Goal: Task Accomplishment & Management: Use online tool/utility

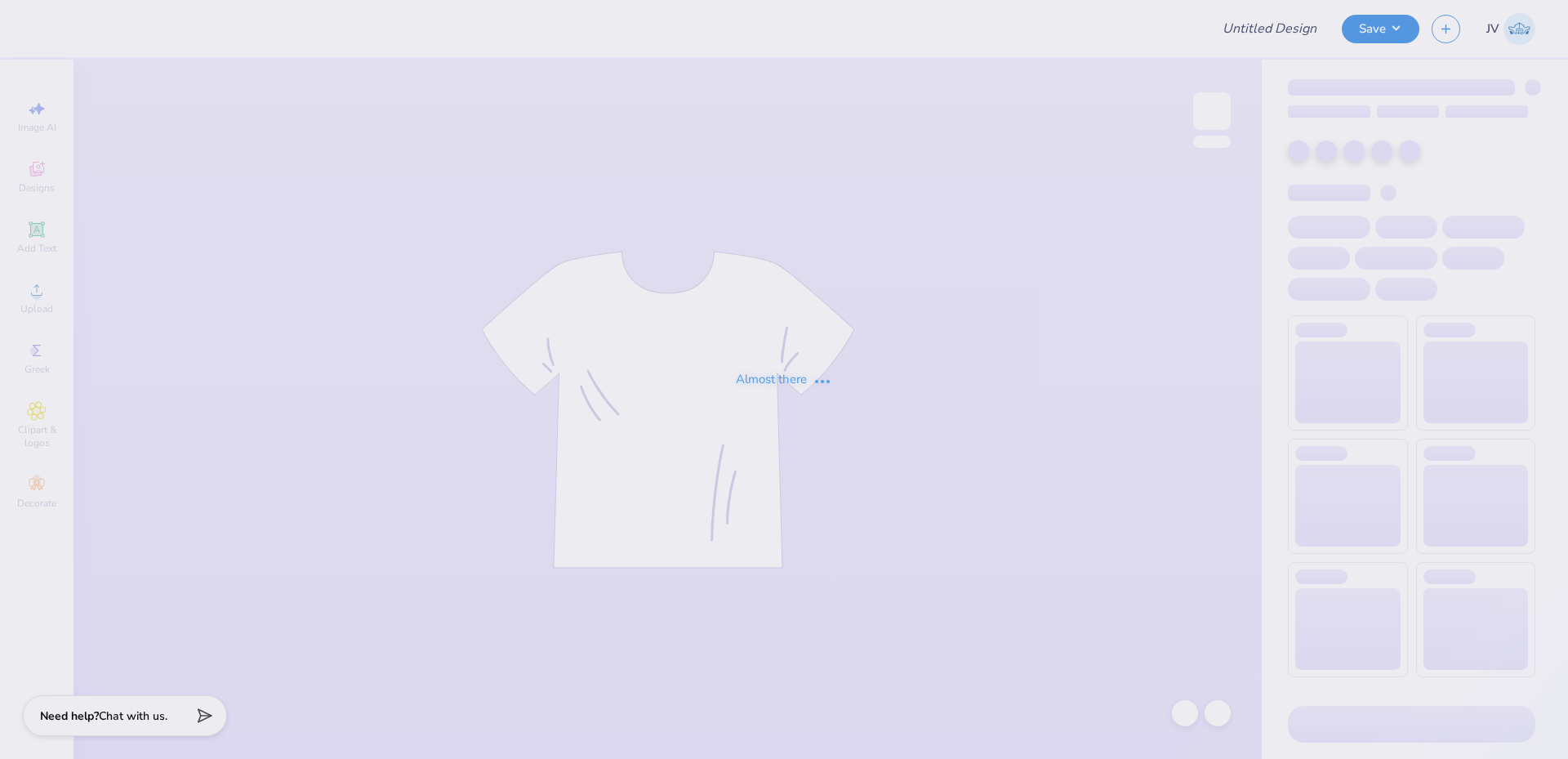
type input "PAD Girl Sweatshirts"
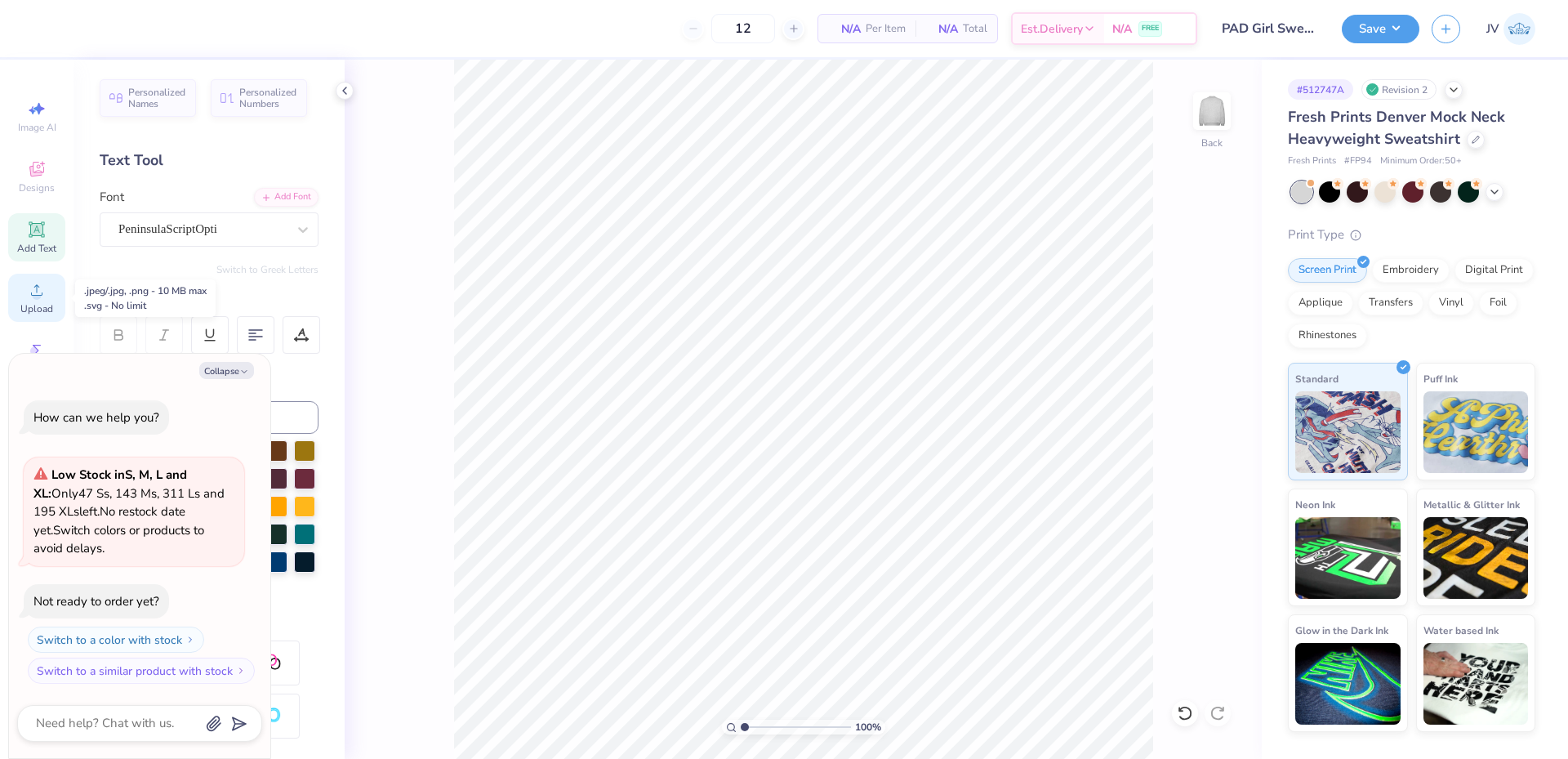
click at [38, 300] on div "Upload" at bounding box center [37, 297] width 58 height 48
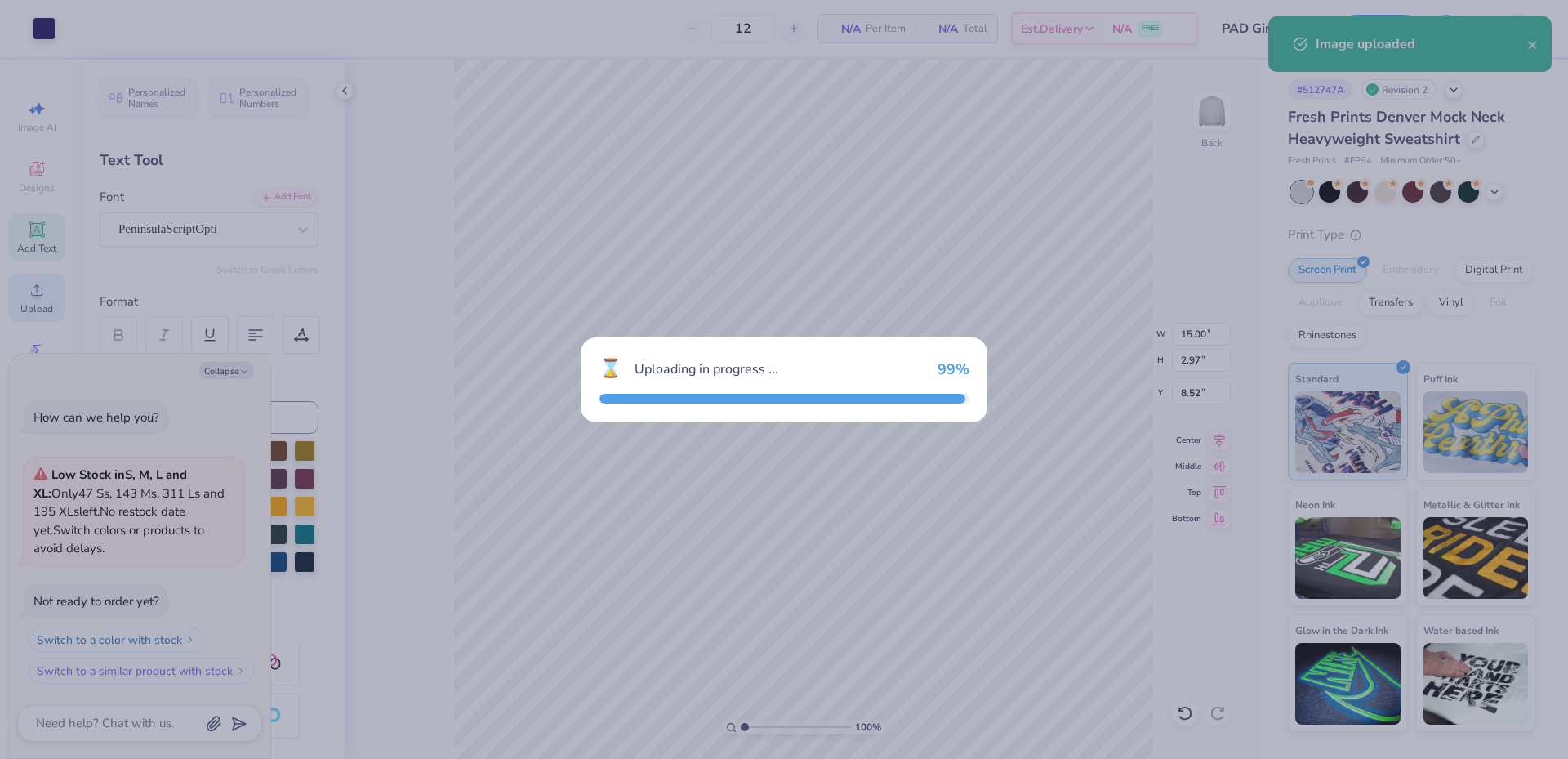
type textarea "x"
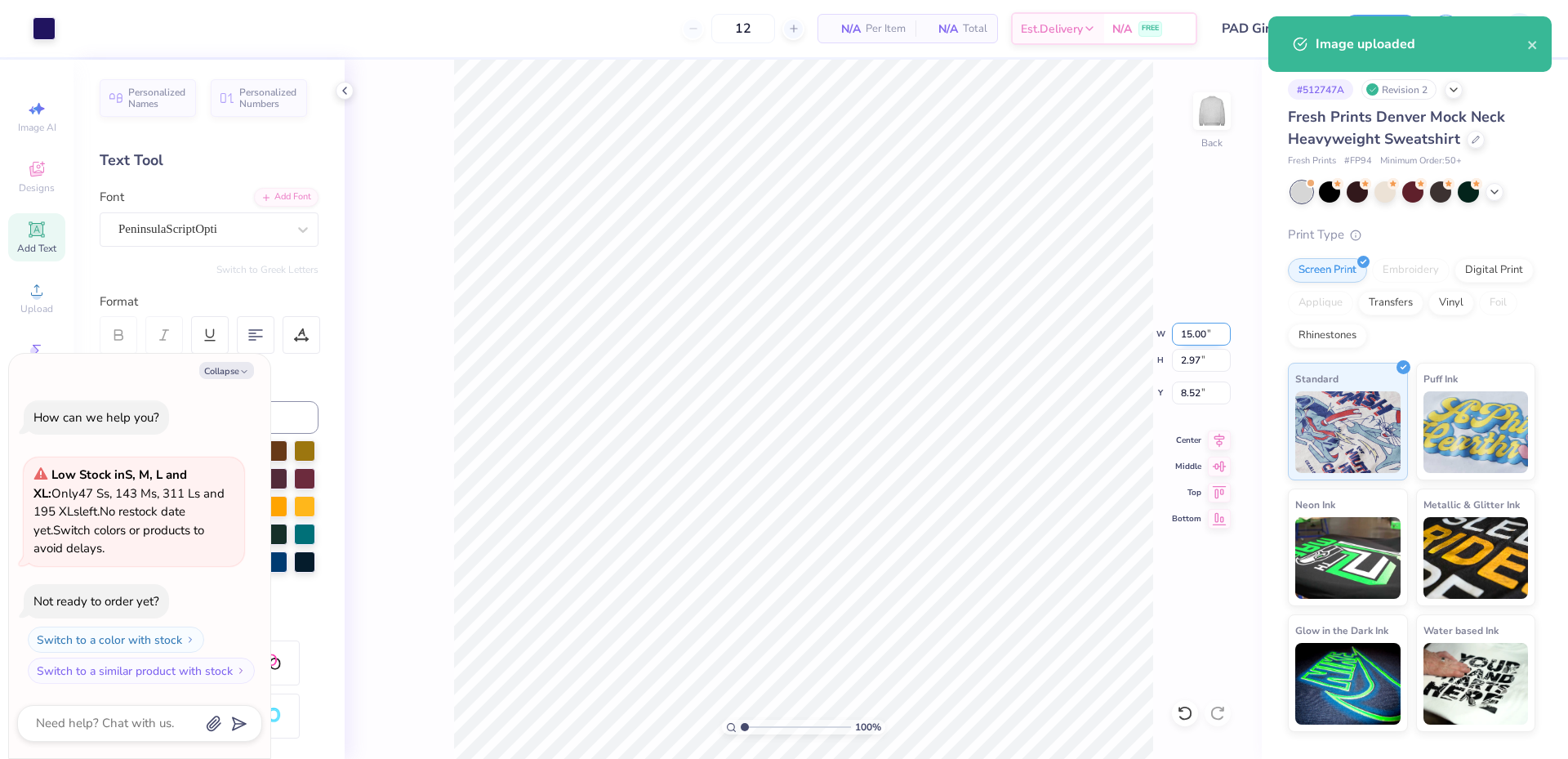
click at [1188, 335] on input "15.00" at bounding box center [1201, 334] width 58 height 23
type input "12"
type textarea "x"
type input "12.00"
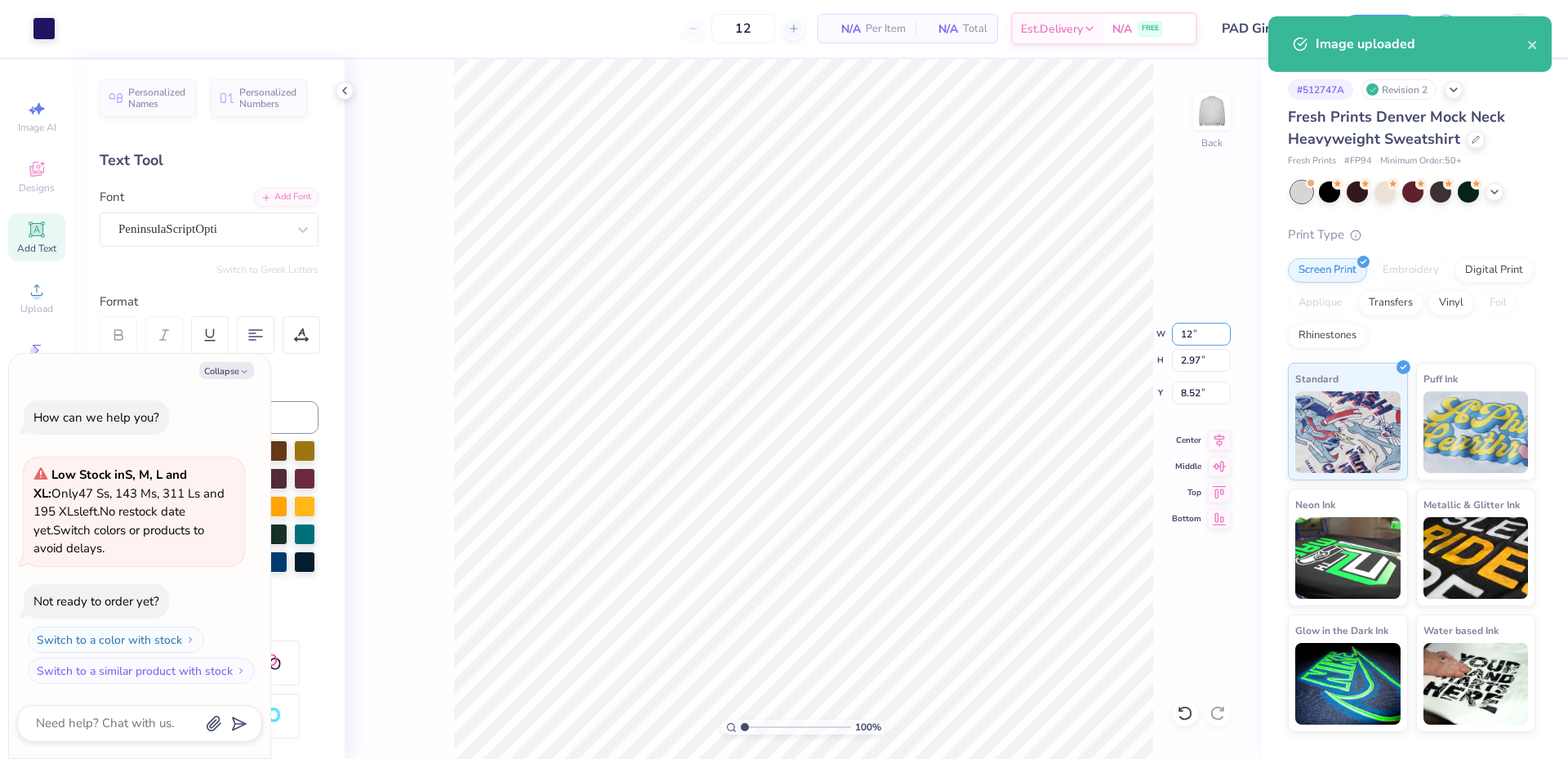
type input "2.37"
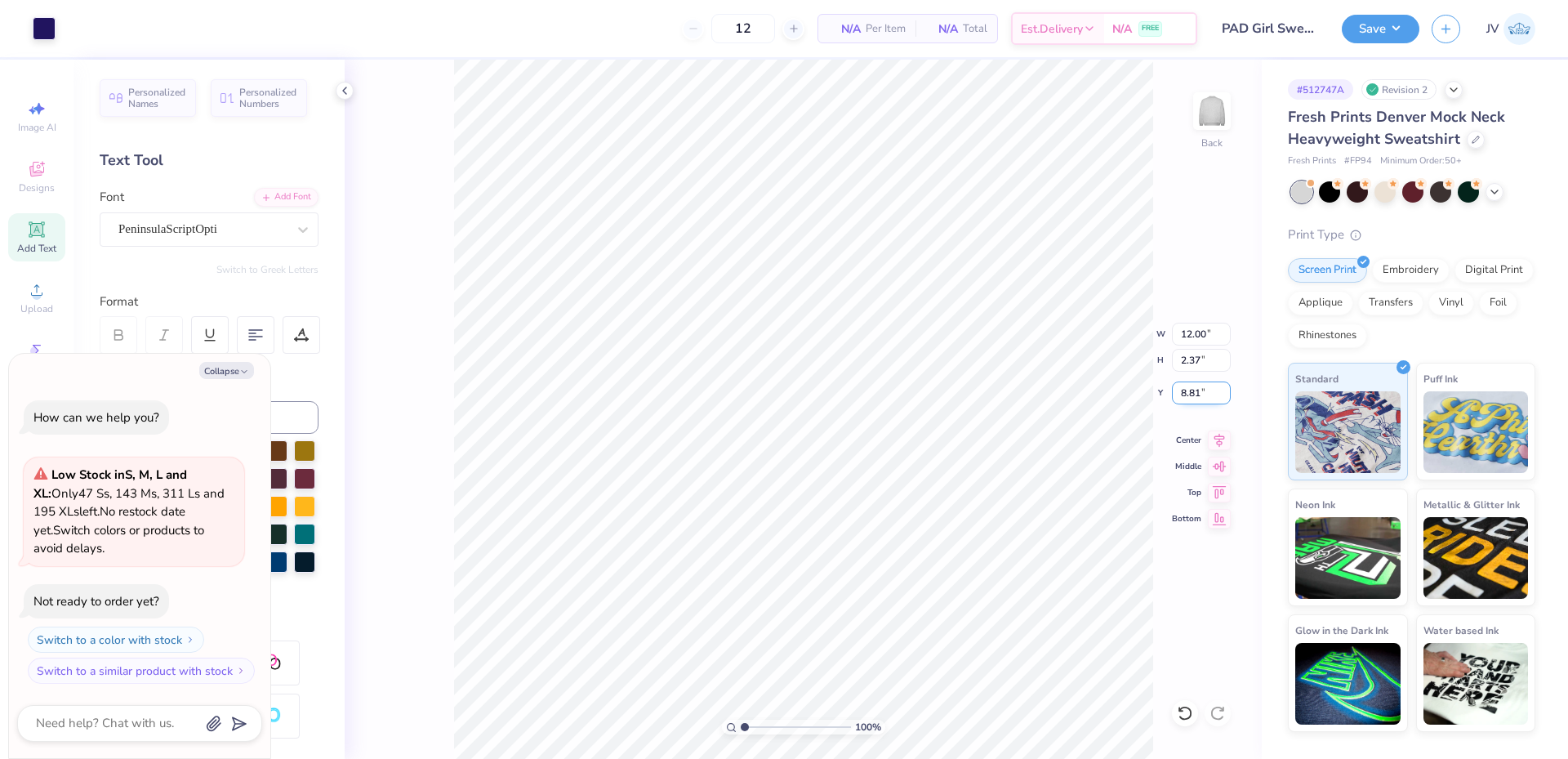
click at [1196, 392] on input "8.81" at bounding box center [1201, 393] width 58 height 23
type input "3"
type textarea "x"
type input "3.00"
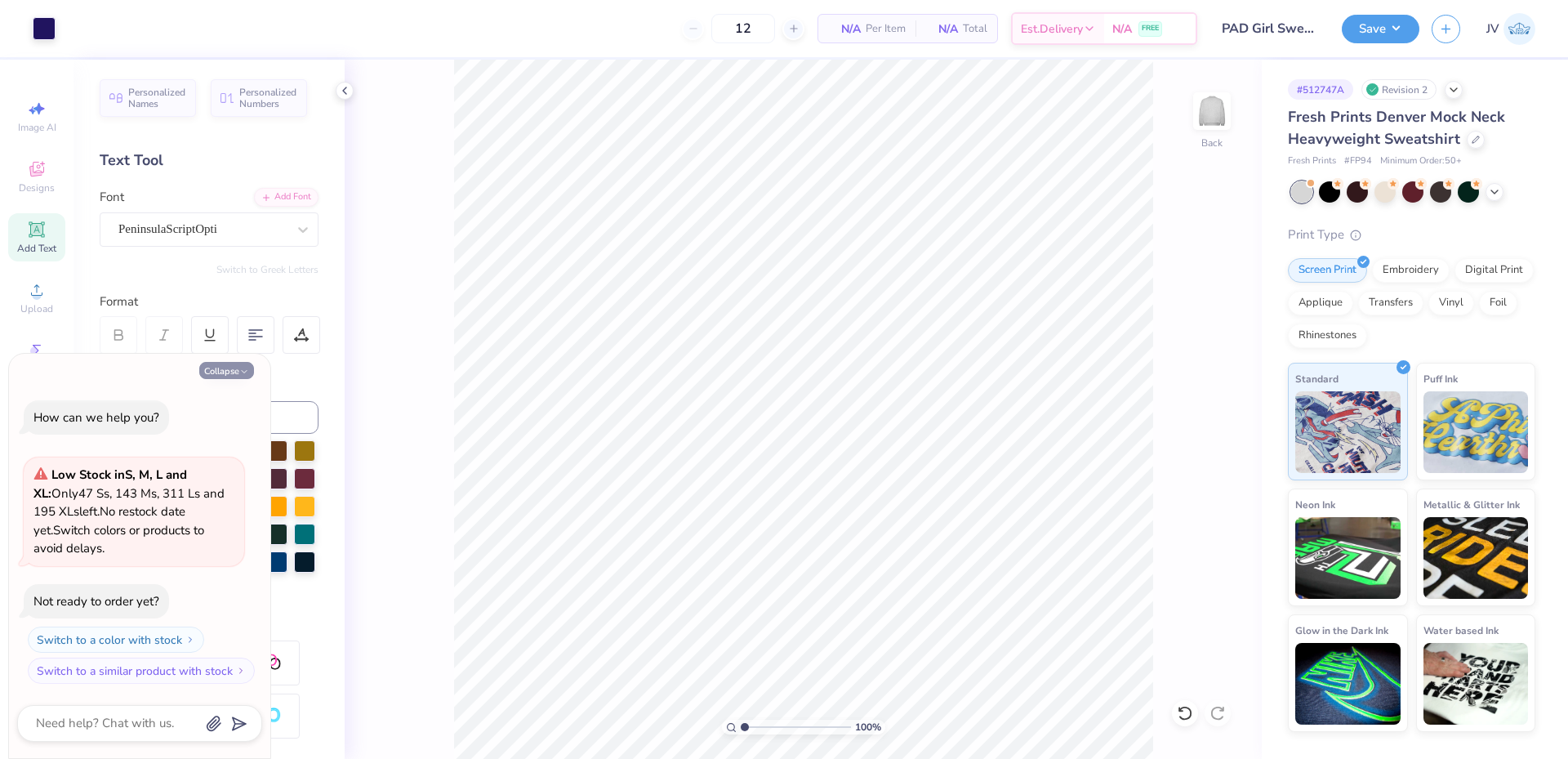
click at [224, 366] on button "Collapse" at bounding box center [226, 371] width 55 height 17
type textarea "x"
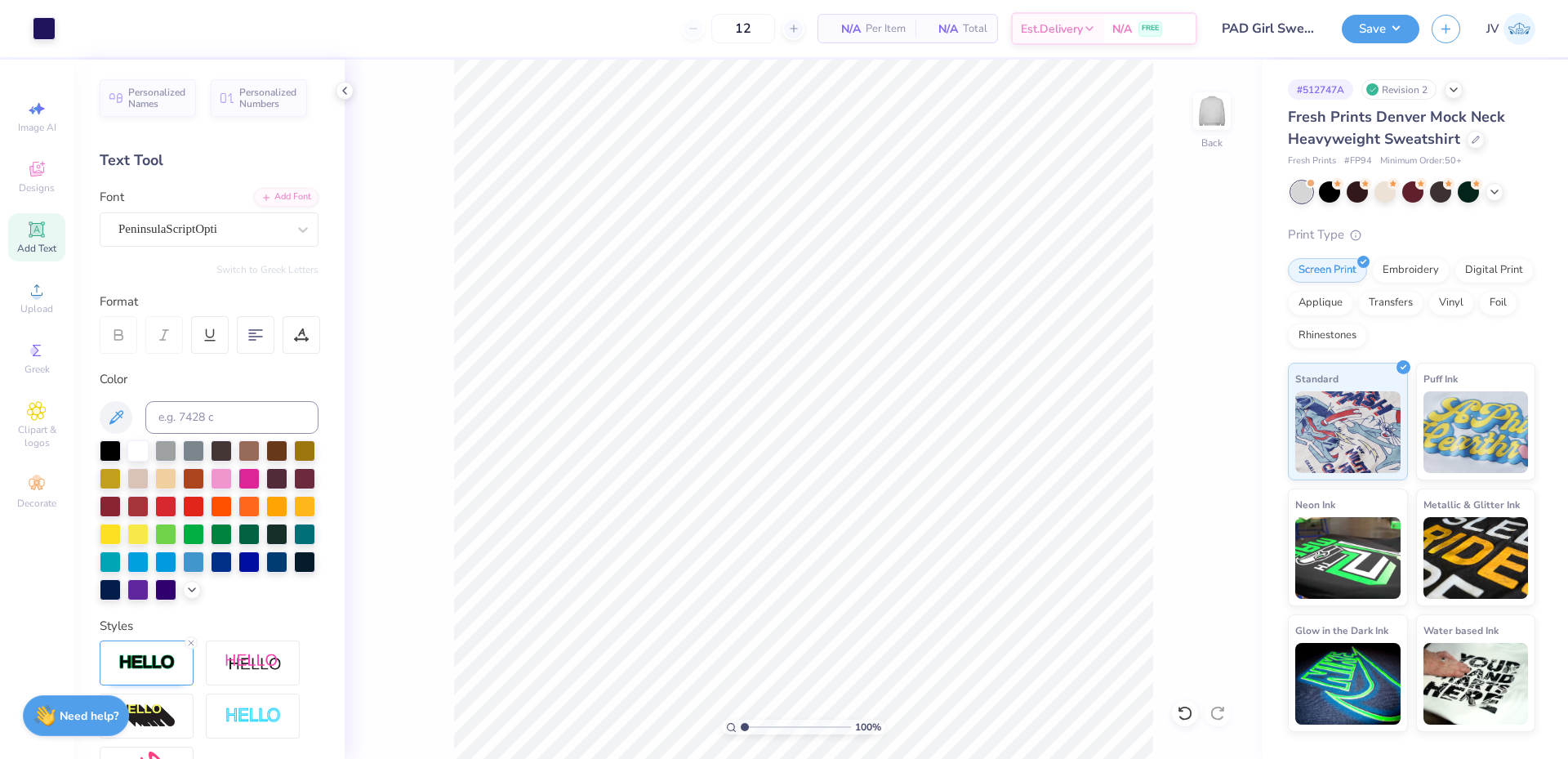
click at [30, 241] on div "Add Text" at bounding box center [37, 236] width 58 height 48
click at [291, 197] on div "Add Font" at bounding box center [286, 195] width 65 height 19
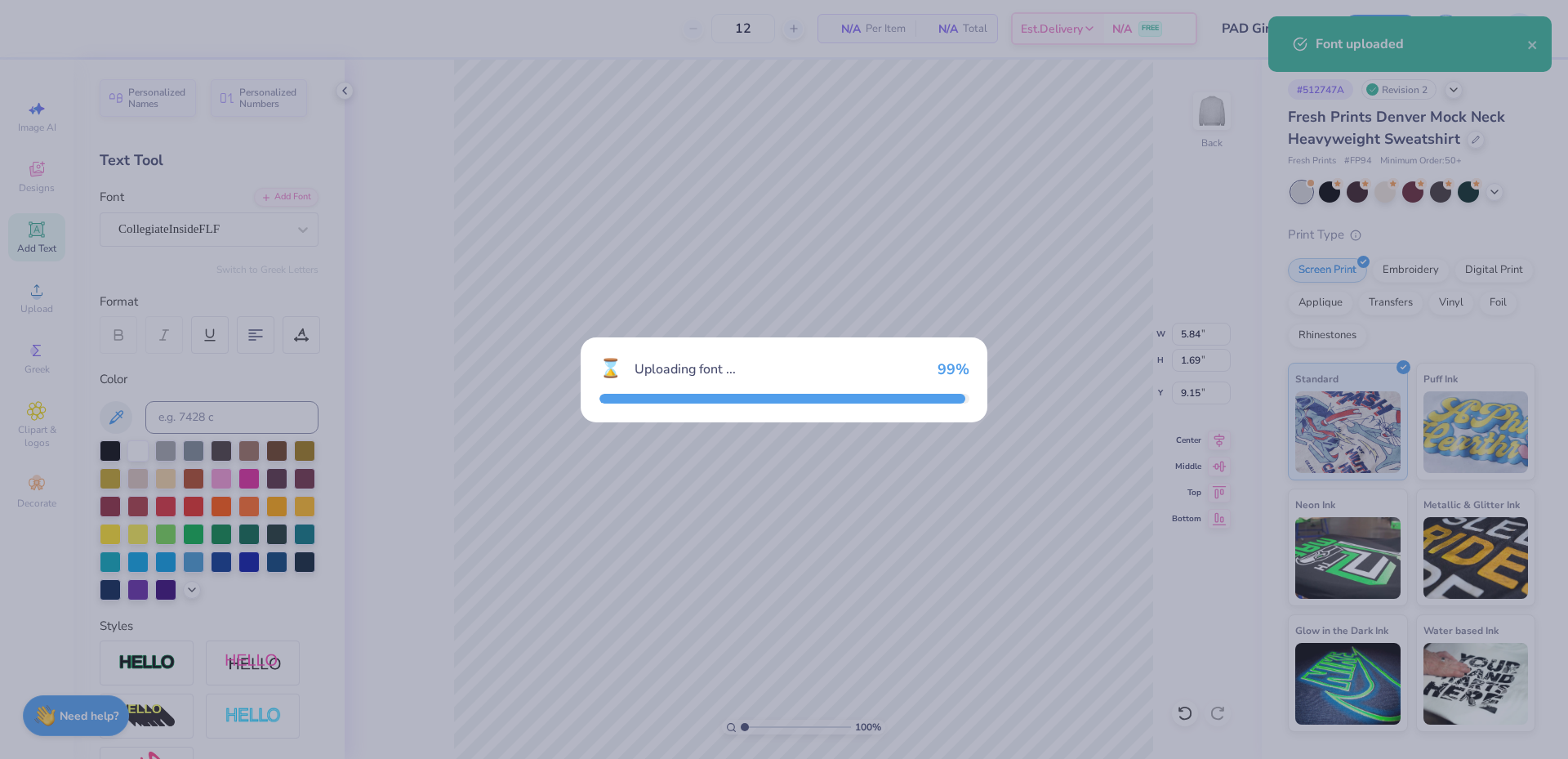
type input "7.23"
type input "1.79"
type input "9.10"
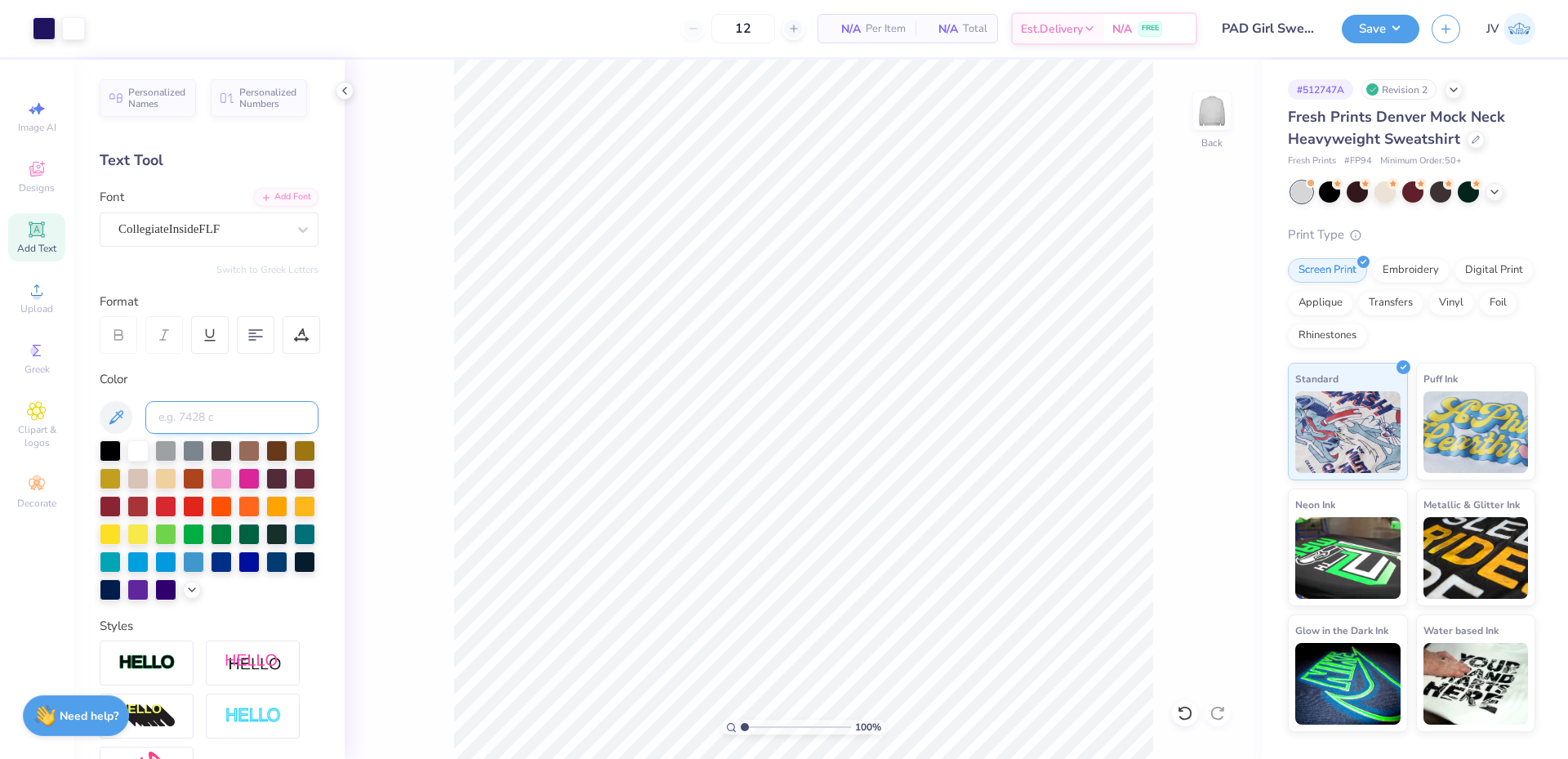
click at [219, 413] on input at bounding box center [232, 417] width 173 height 32
type input "273"
type textarea "[GEOGRAPHIC_DATA]"
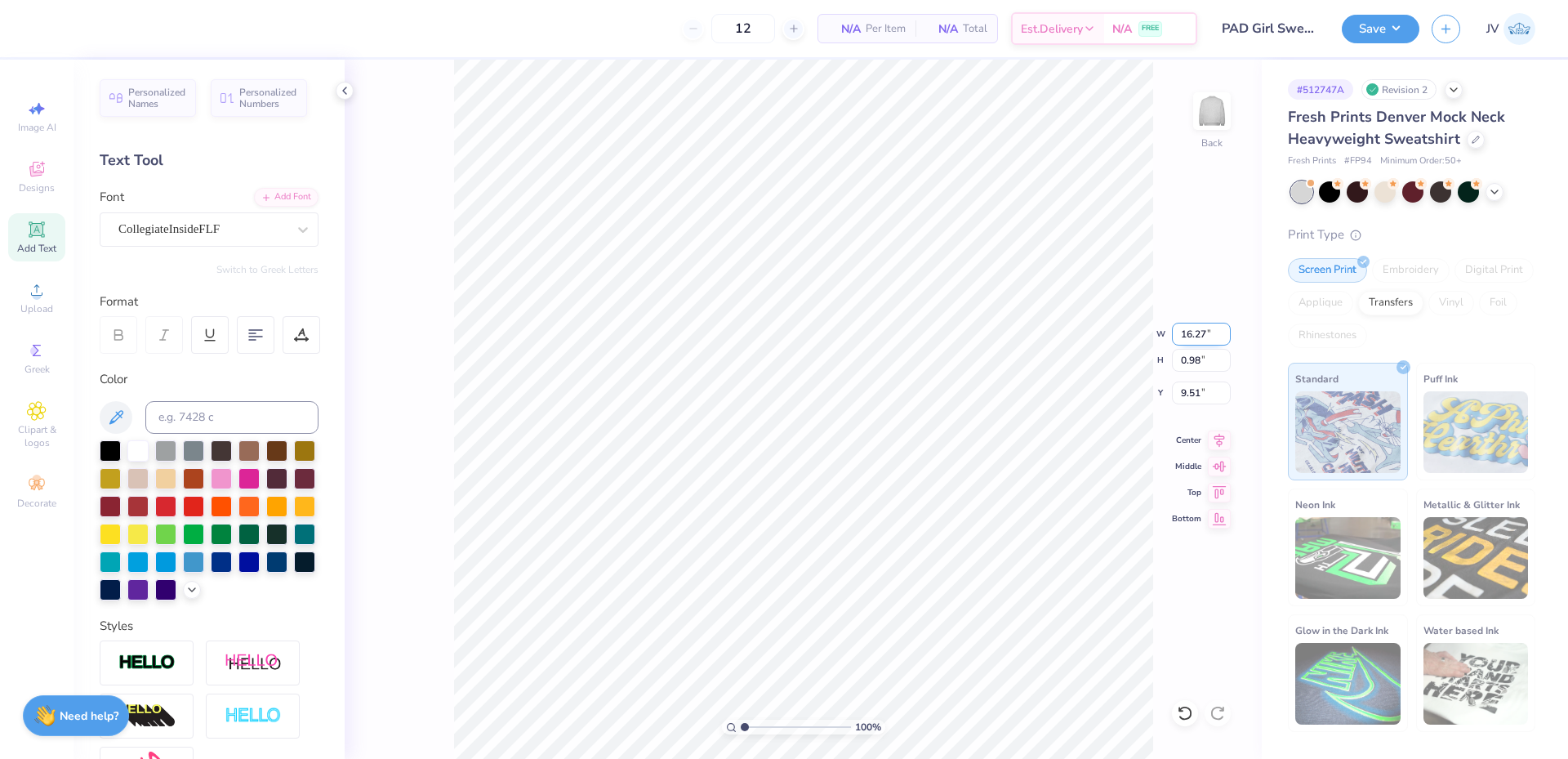
click at [1194, 342] on input "16.27" at bounding box center [1201, 334] width 58 height 23
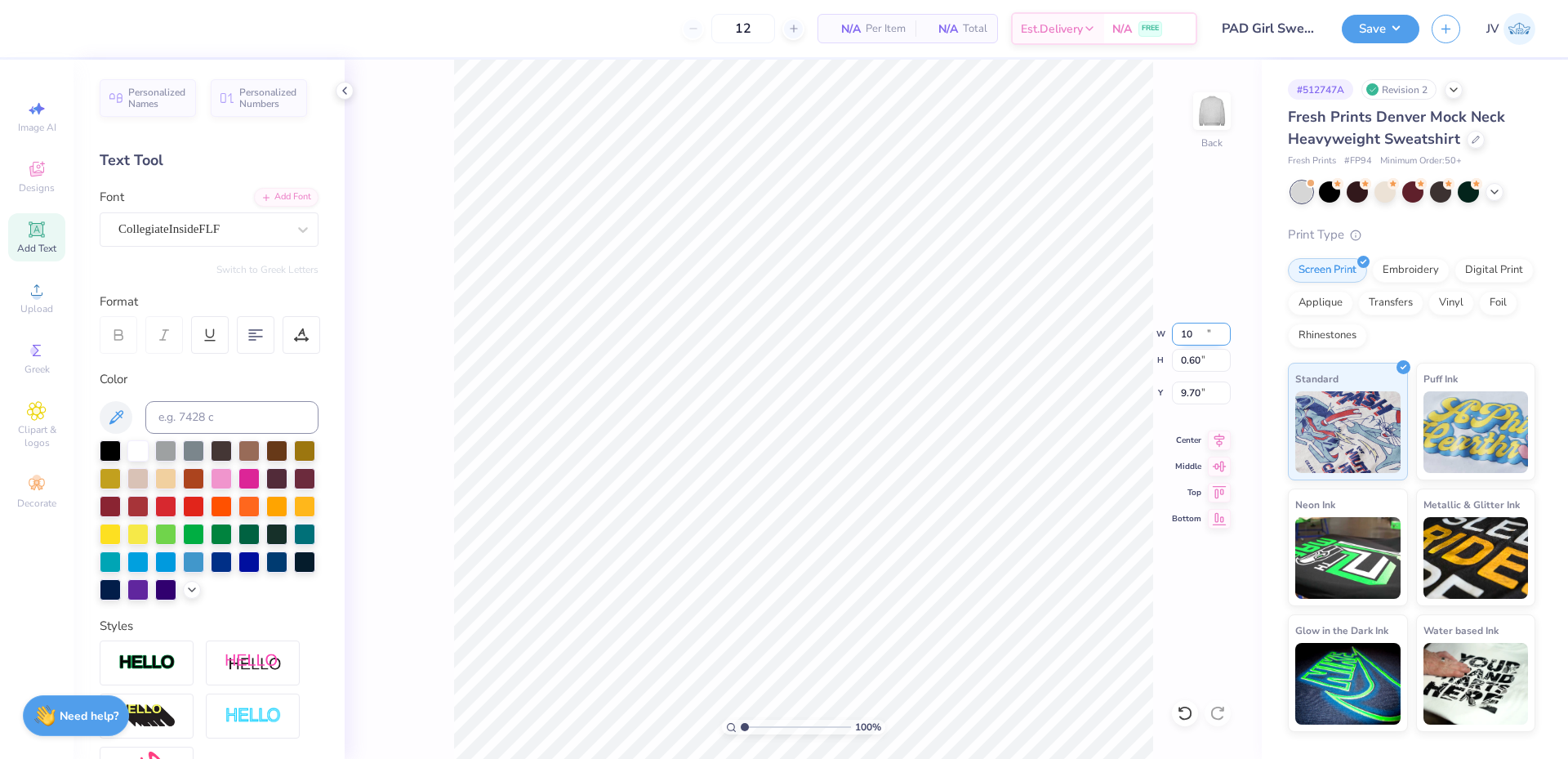
type input "10.00"
type input "0.60"
type input "9.70"
type input "5.37"
click at [885, 450] on li "Duplicate" at bounding box center [904, 452] width 128 height 32
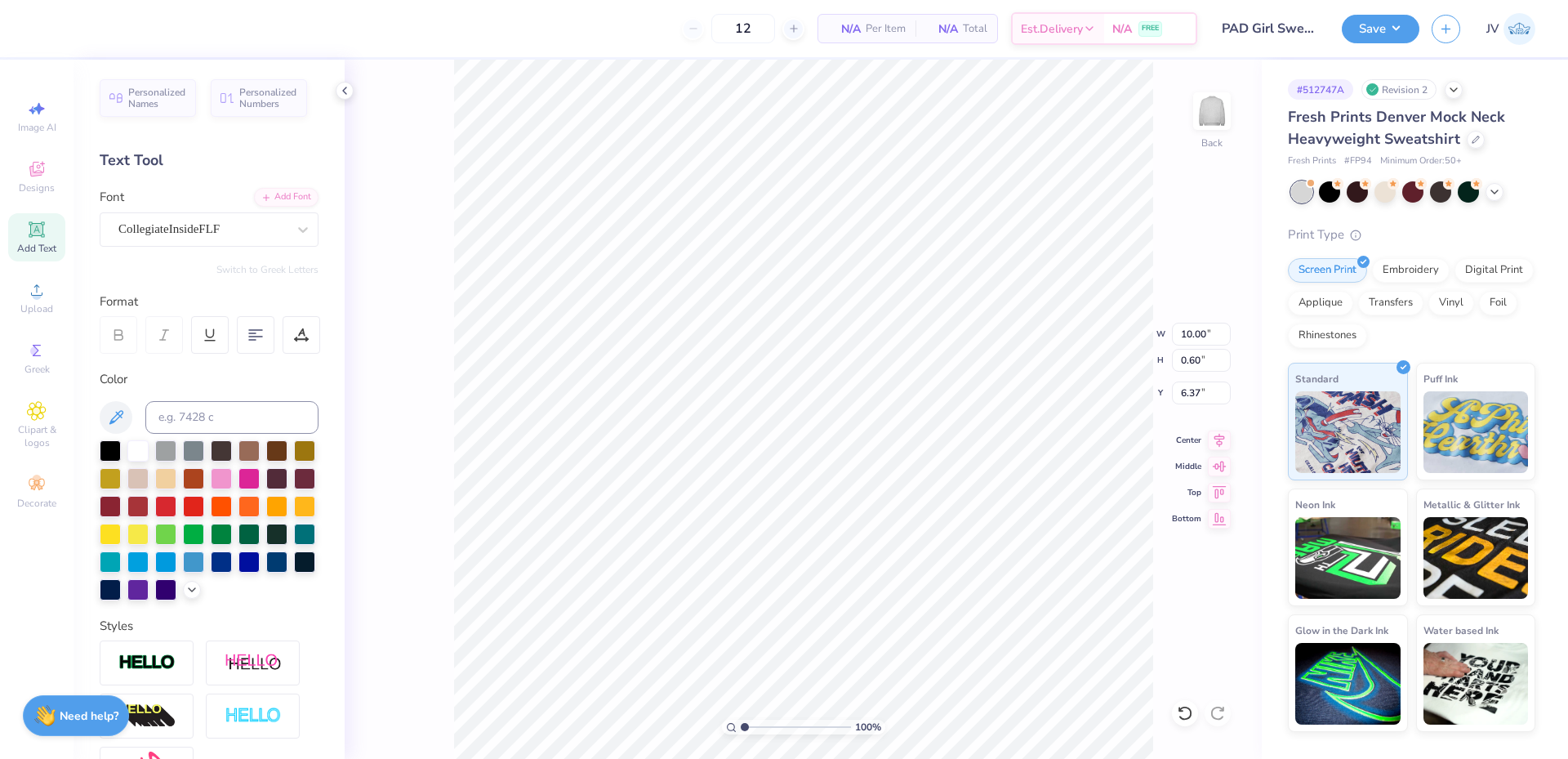
type input "6.37"
type textarea "2025"
click at [1225, 438] on icon at bounding box center [1220, 438] width 23 height 19
drag, startPoint x: 744, startPoint y: 725, endPoint x: 757, endPoint y: 722, distance: 13.3
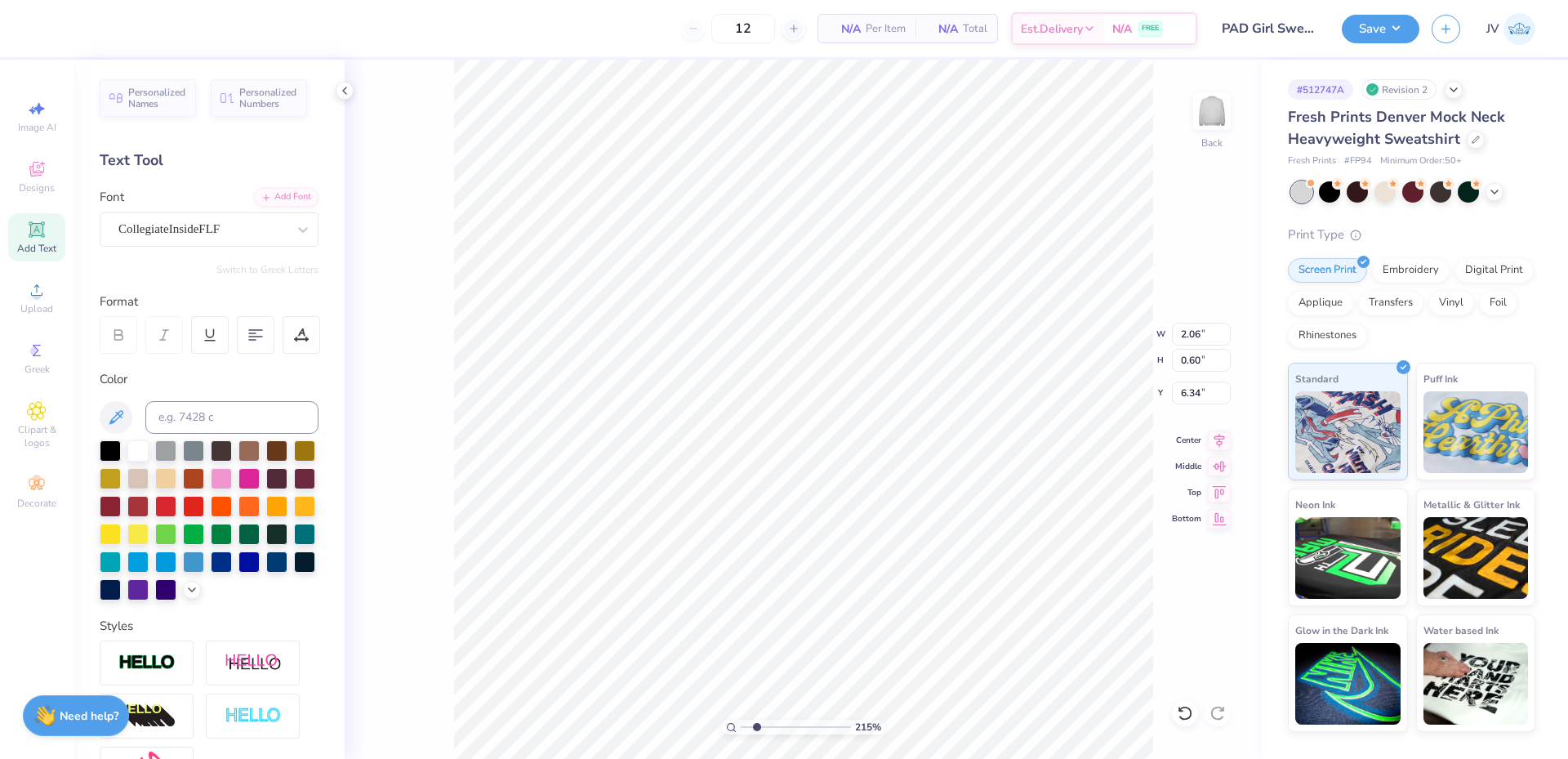
type input "2.08"
click at [757, 722] on input "range" at bounding box center [796, 727] width 110 height 15
click at [1222, 439] on icon at bounding box center [1220, 437] width 10 height 14
click at [865, 582] on li "Group" at bounding box center [887, 579] width 128 height 32
click at [1188, 337] on input "10.00" at bounding box center [1201, 334] width 58 height 23
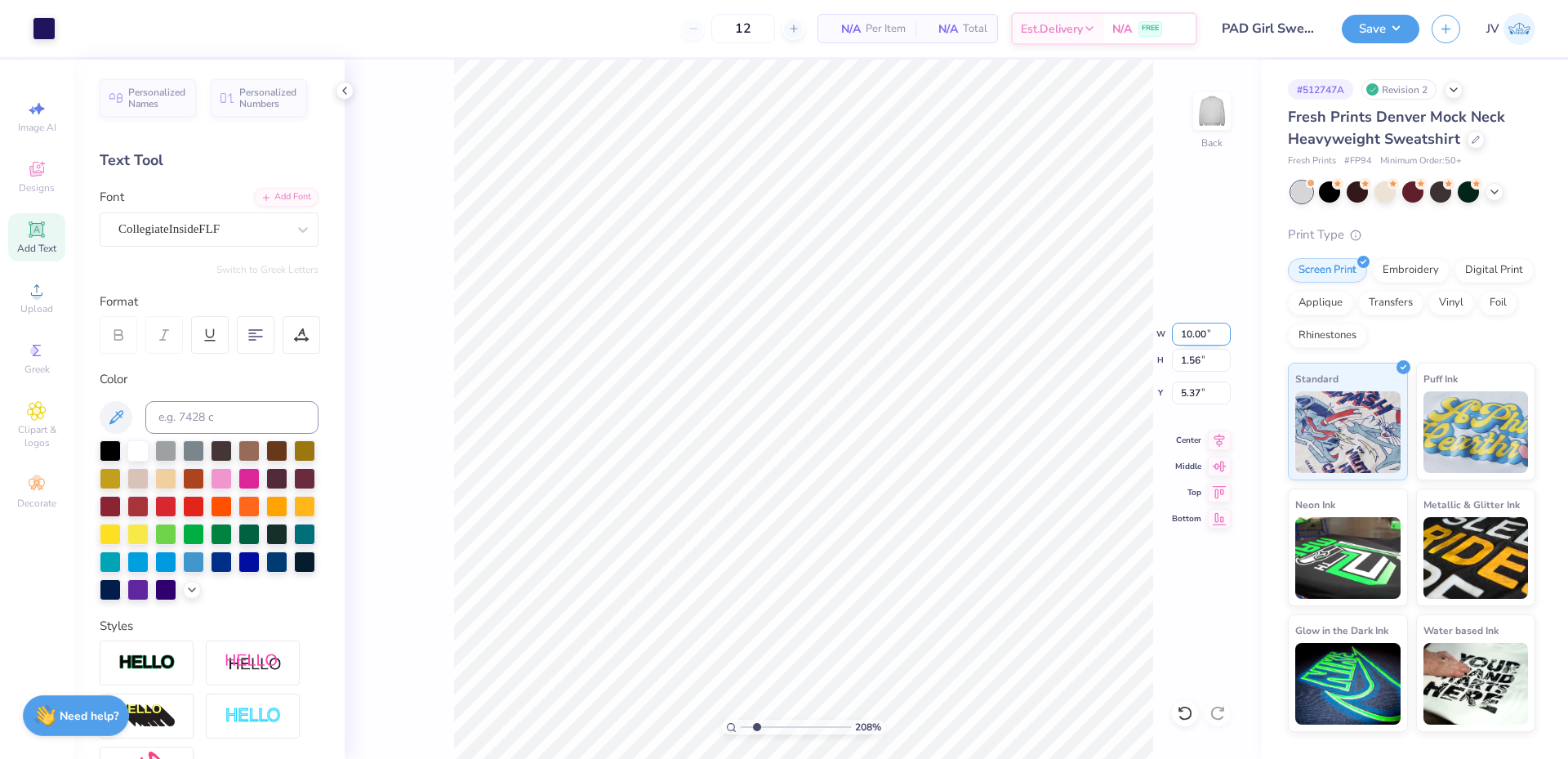
click at [1188, 337] on input "10.00" at bounding box center [1201, 334] width 58 height 23
type input "8.00"
type input "1.25"
type input "5.53"
drag, startPoint x: 756, startPoint y: 723, endPoint x: 735, endPoint y: 722, distance: 21.0
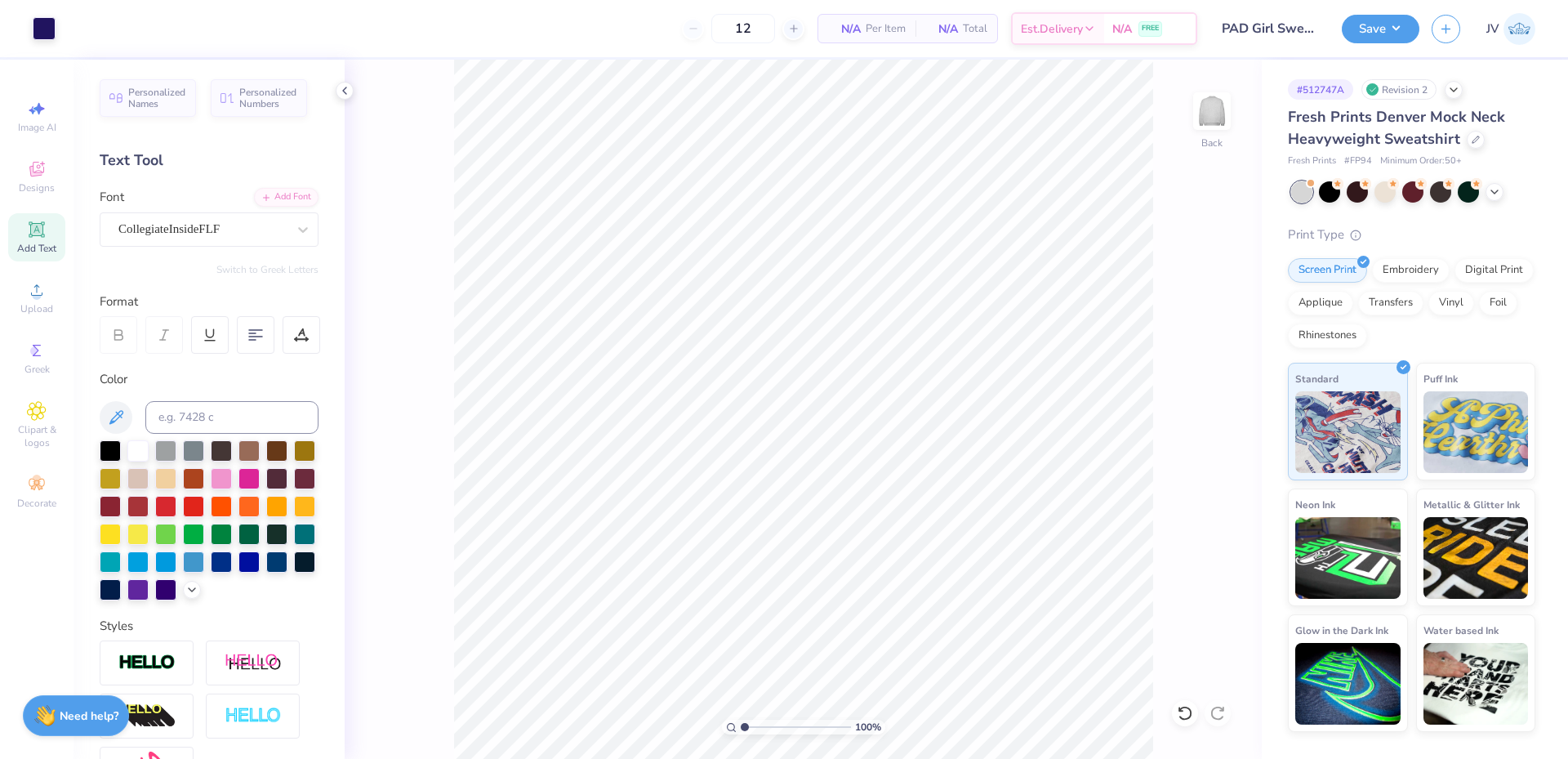
type input "1"
click at [741, 722] on input "range" at bounding box center [796, 727] width 110 height 15
click at [34, 294] on circle at bounding box center [37, 295] width 9 height 9
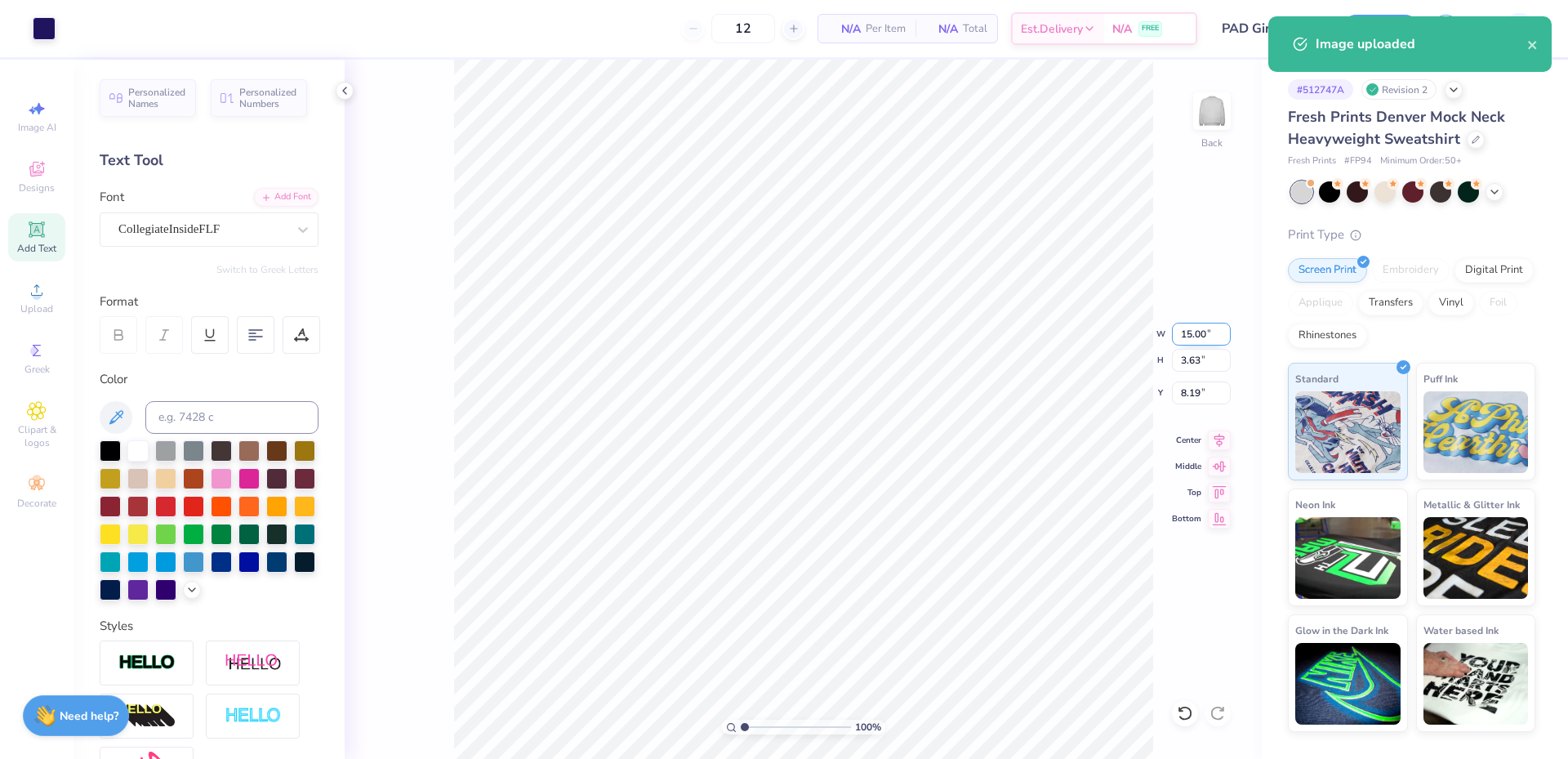
click at [1197, 332] on input "15.00" at bounding box center [1201, 334] width 58 height 23
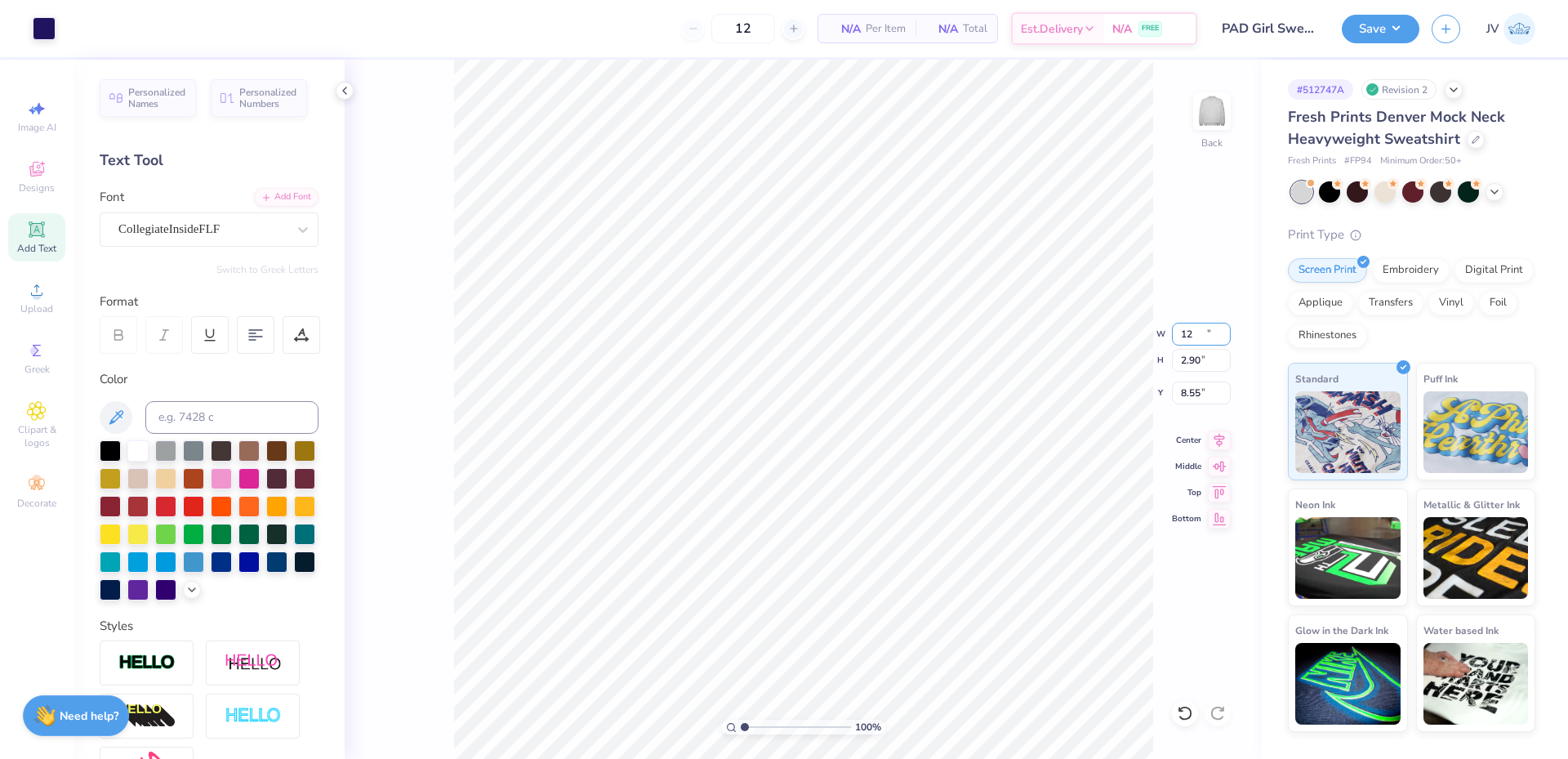
type input "12.00"
type input "2.90"
click at [1184, 393] on input "8.55" at bounding box center [1201, 393] width 58 height 23
type input "3.00"
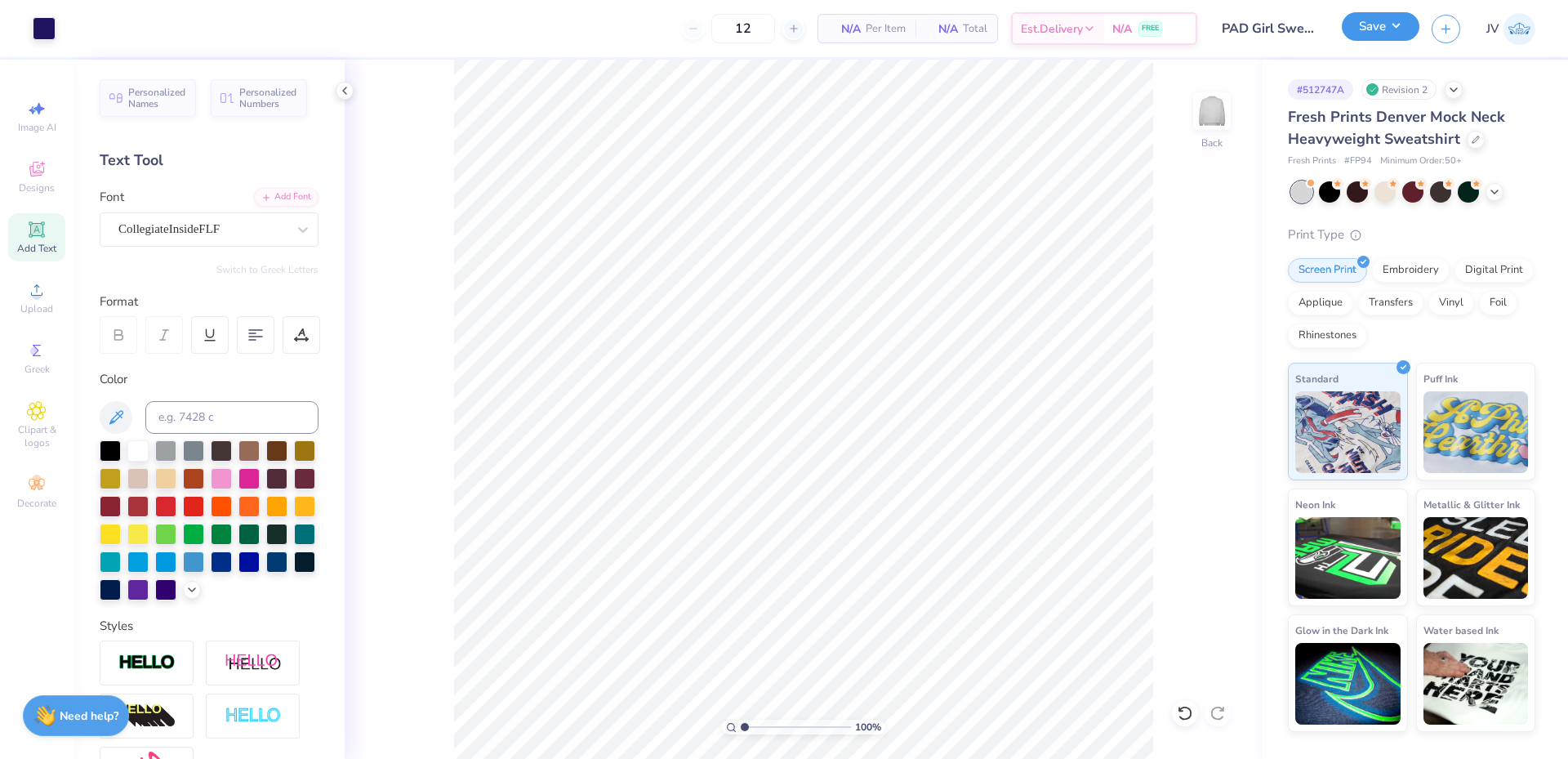
click at [1398, 26] on button "Save" at bounding box center [1380, 26] width 78 height 29
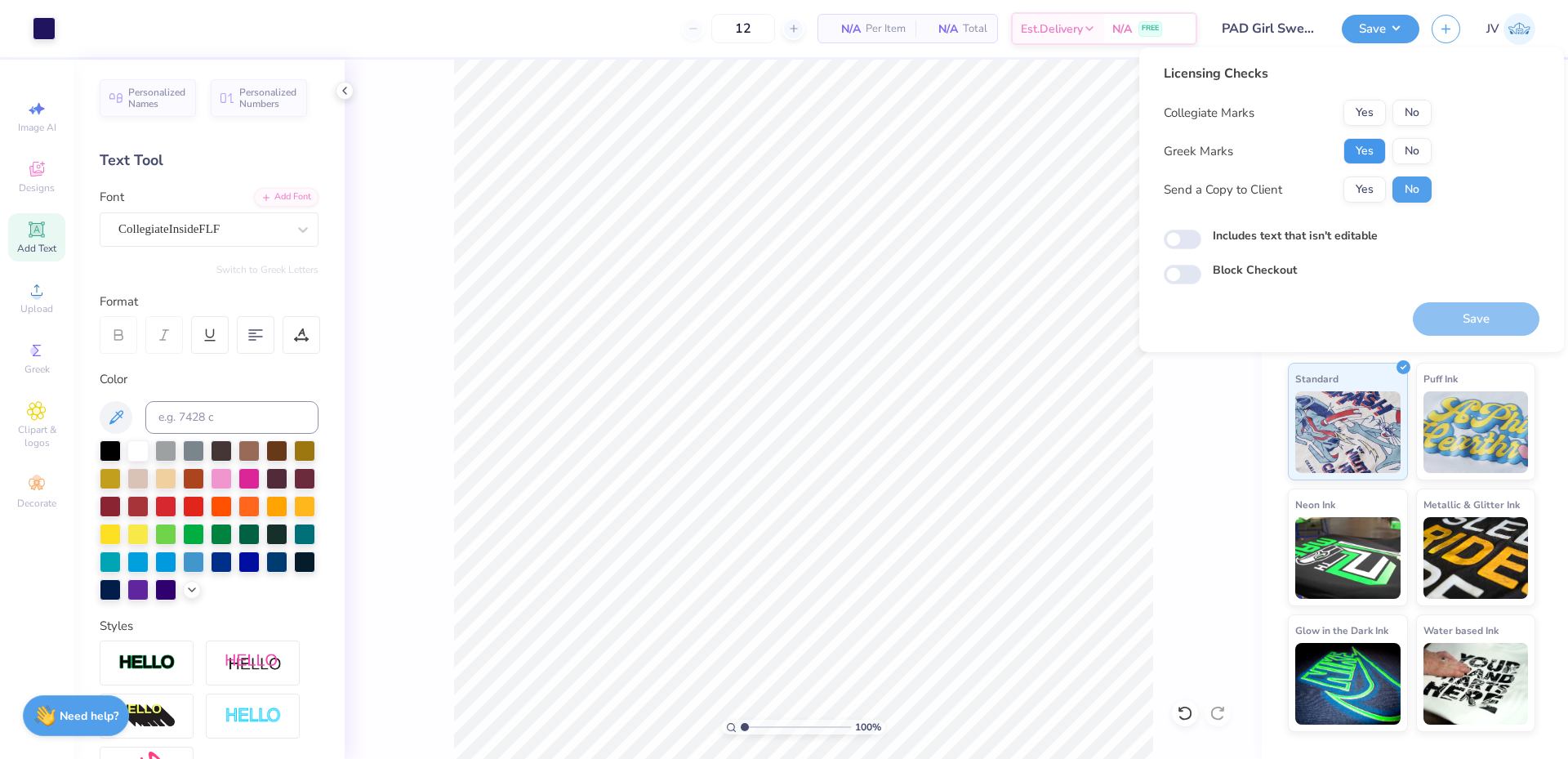
click at [1356, 149] on button "Yes" at bounding box center [1365, 151] width 43 height 26
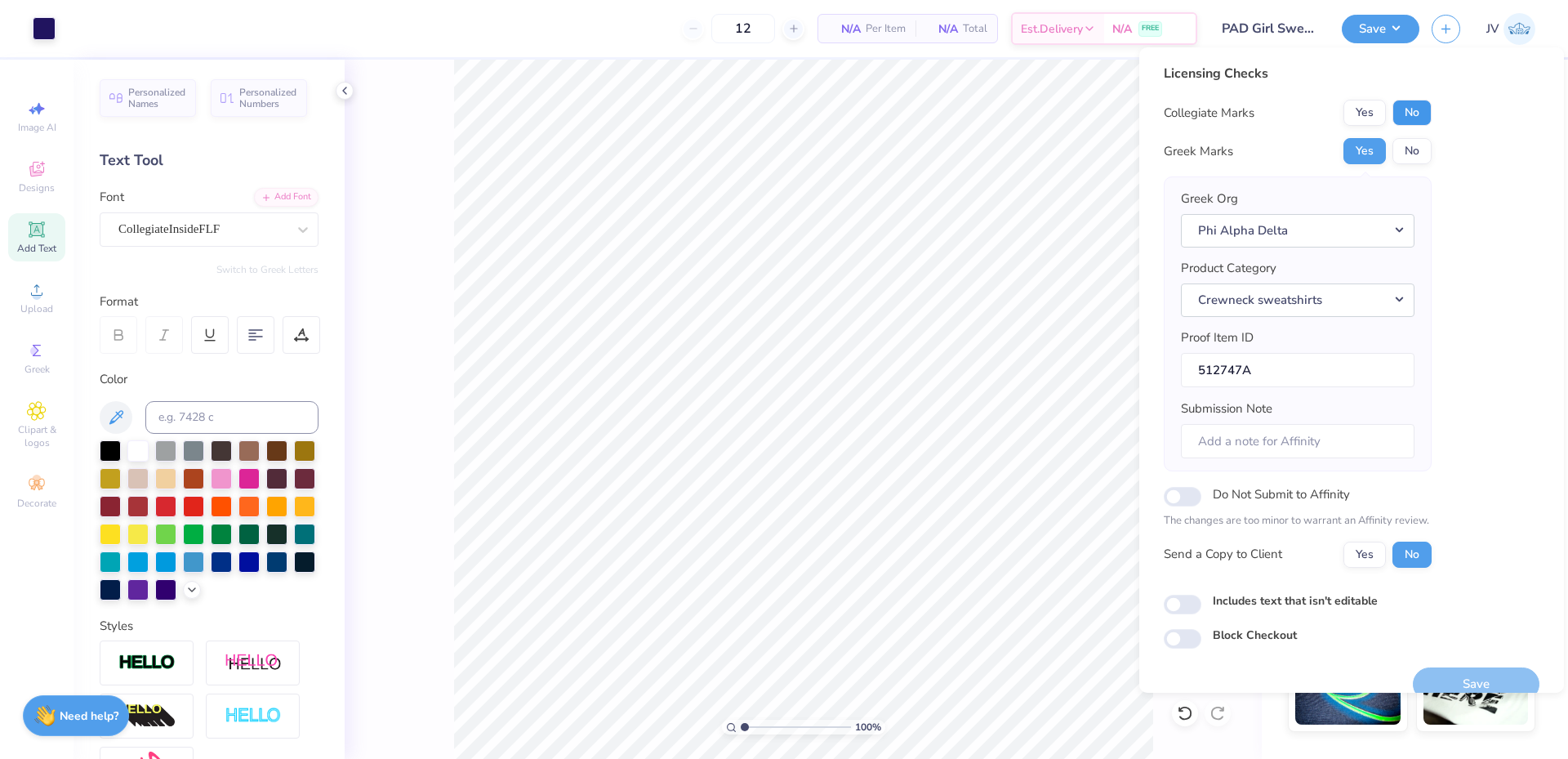
click at [1414, 114] on button "No" at bounding box center [1412, 113] width 39 height 26
click at [1479, 672] on button "Save" at bounding box center [1476, 684] width 127 height 33
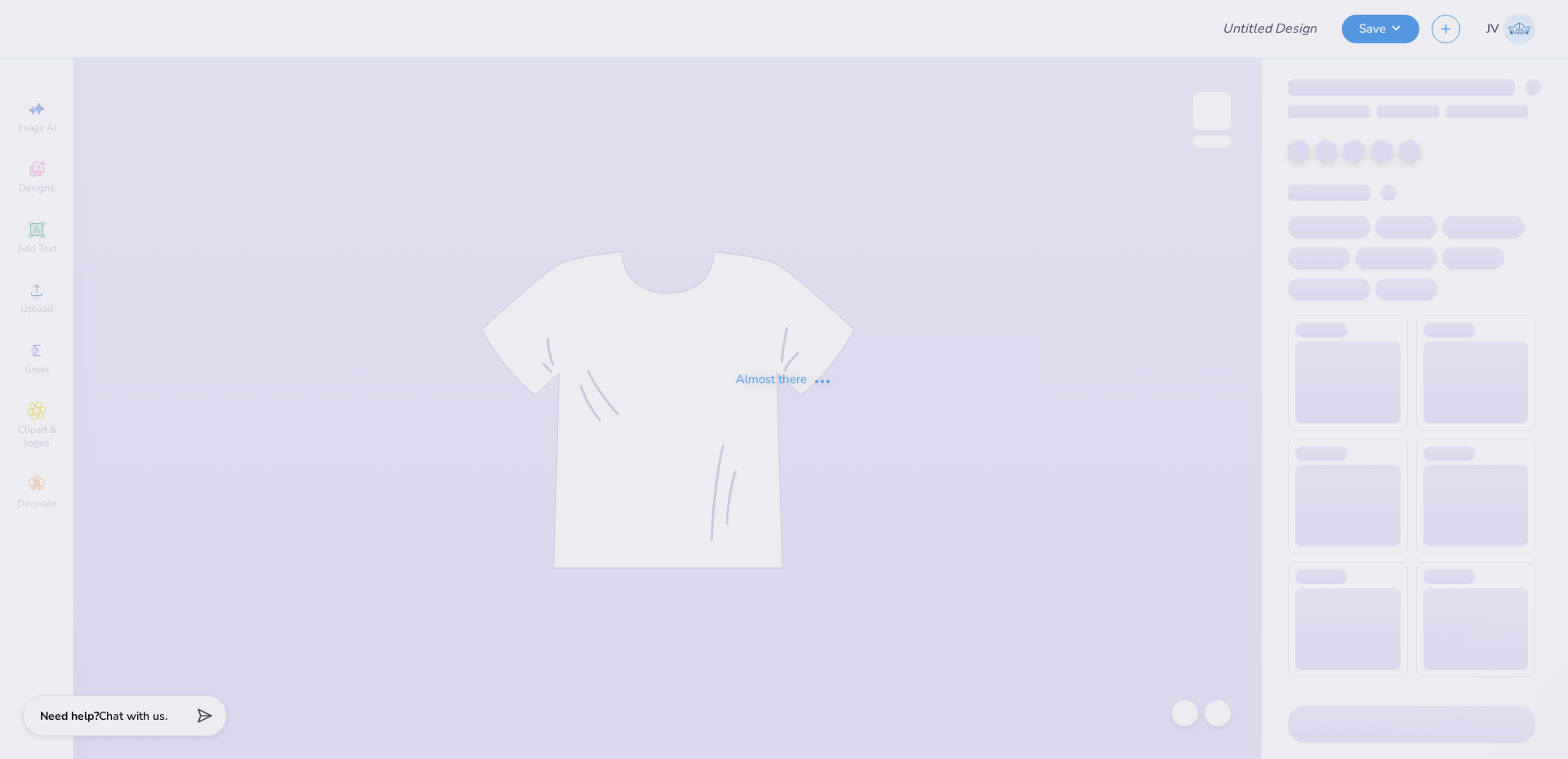
type input "DG BTS/Fall PR"
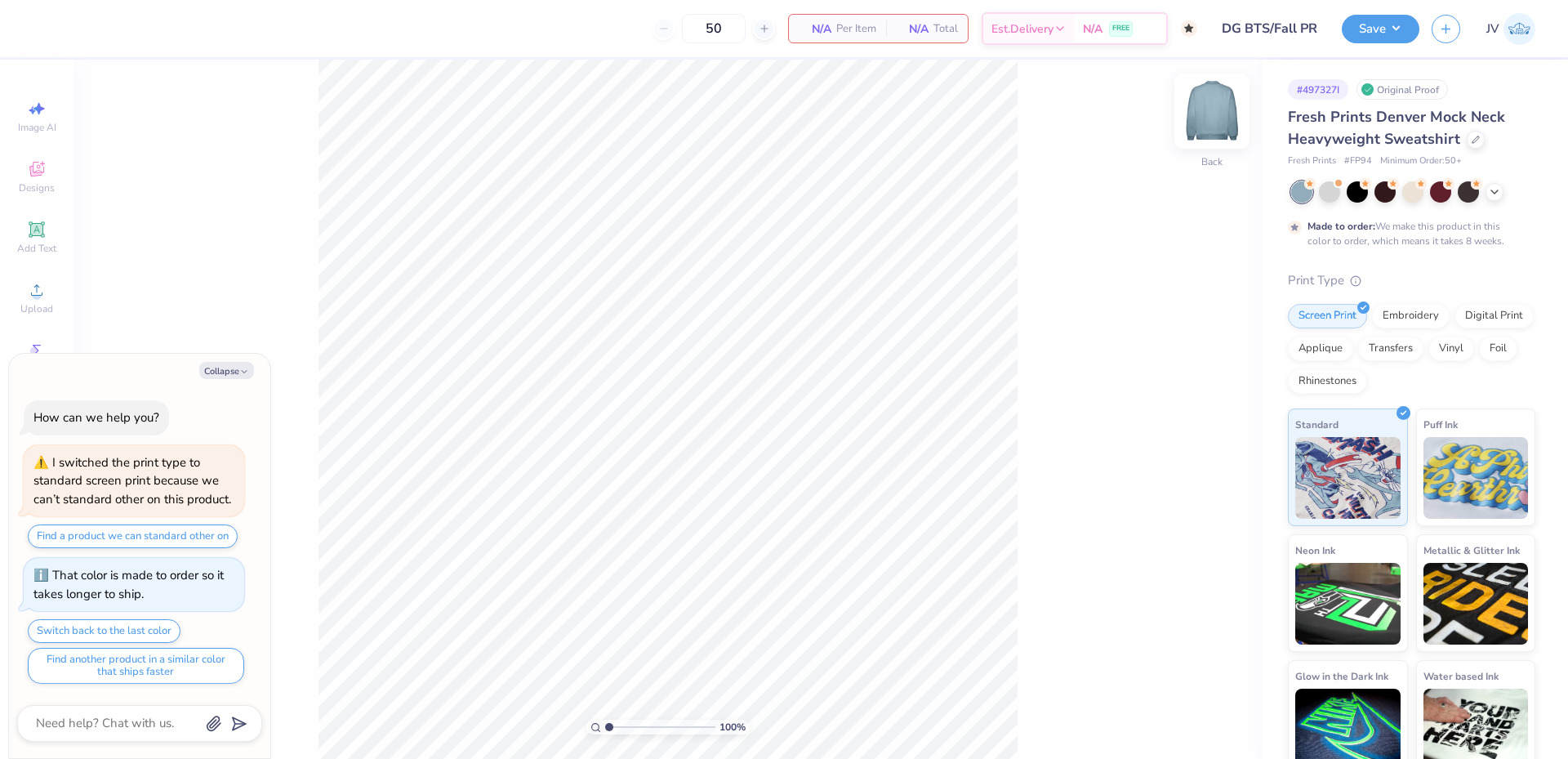
click at [1207, 123] on img at bounding box center [1212, 111] width 65 height 65
type textarea "x"
